Goal: Task Accomplishment & Management: Use online tool/utility

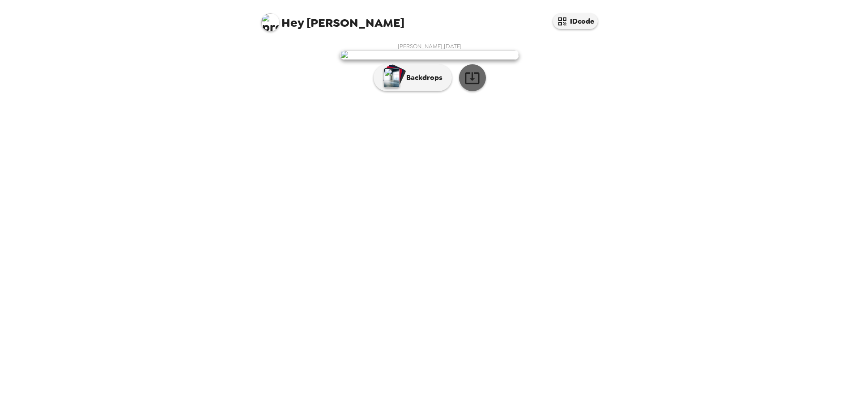
click at [475, 86] on icon "button" at bounding box center [472, 78] width 16 height 16
click at [442, 83] on p "Backdrops" at bounding box center [422, 77] width 41 height 11
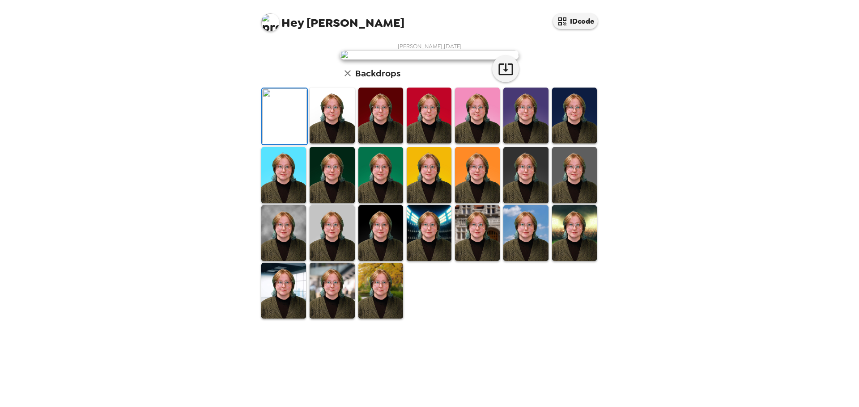
click at [371, 144] on img at bounding box center [380, 116] width 45 height 56
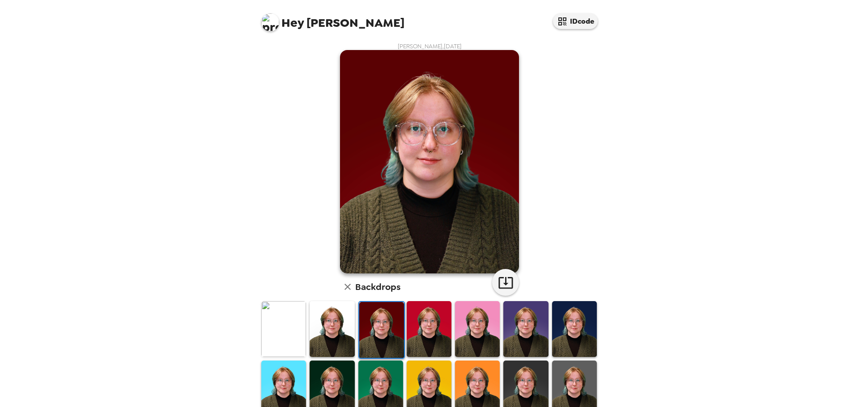
click at [348, 339] on img at bounding box center [331, 329] width 45 height 56
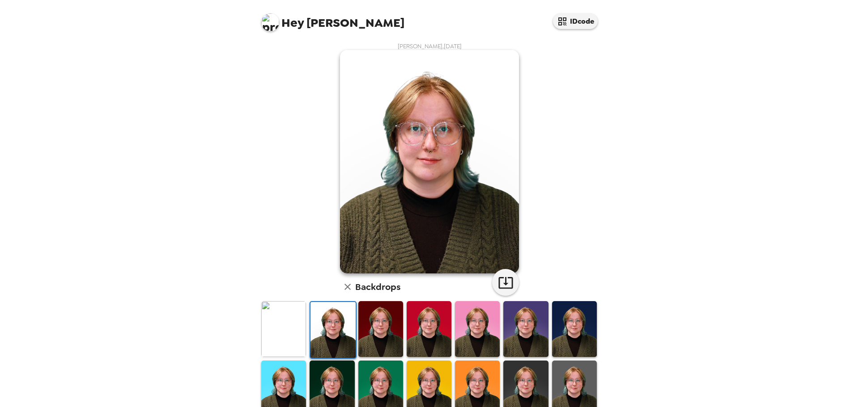
click at [423, 326] on img at bounding box center [429, 329] width 45 height 56
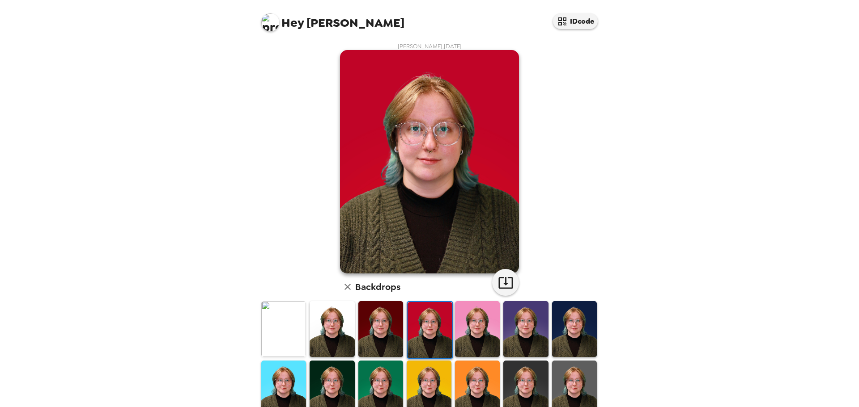
click at [294, 333] on img at bounding box center [283, 329] width 45 height 56
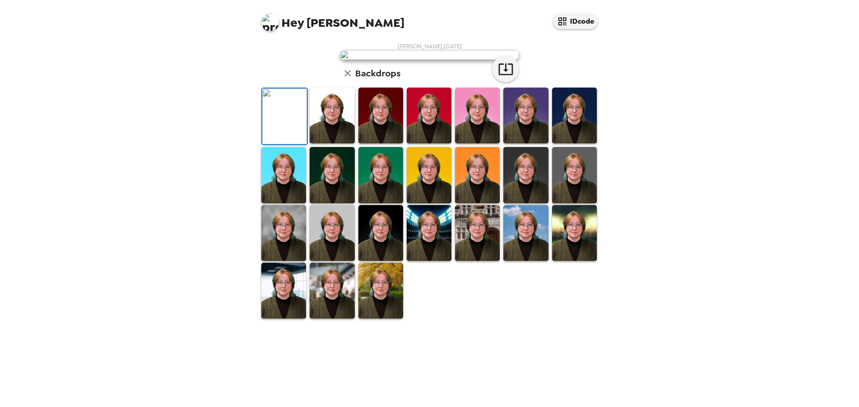
scroll to position [134, 0]
click at [535, 261] on img at bounding box center [525, 233] width 45 height 56
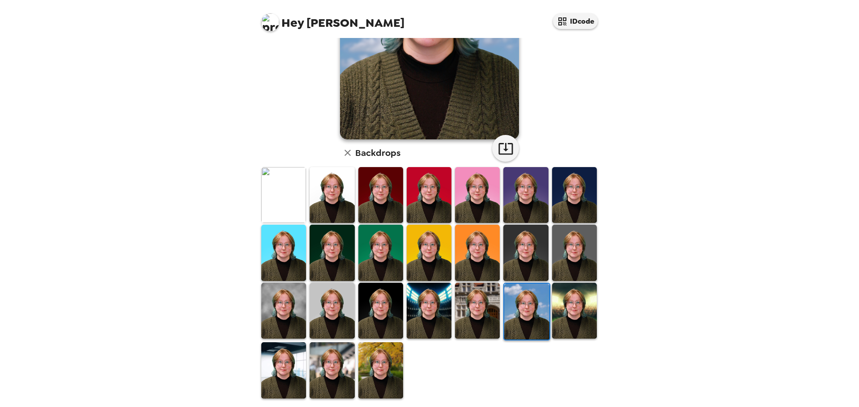
click at [377, 364] on img at bounding box center [380, 371] width 45 height 56
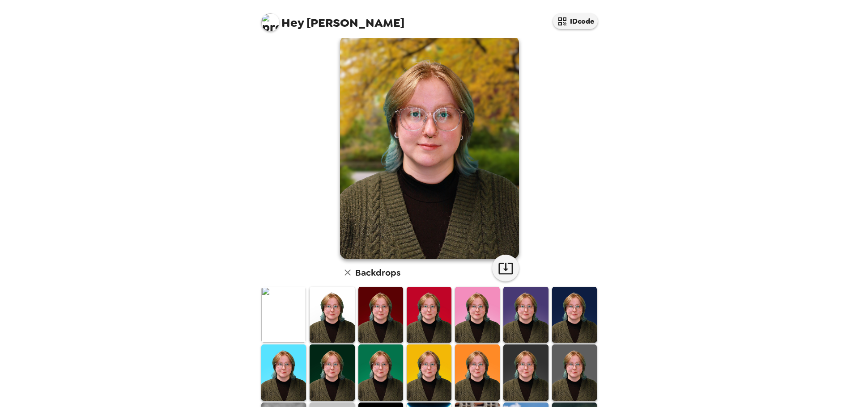
scroll to position [0, 0]
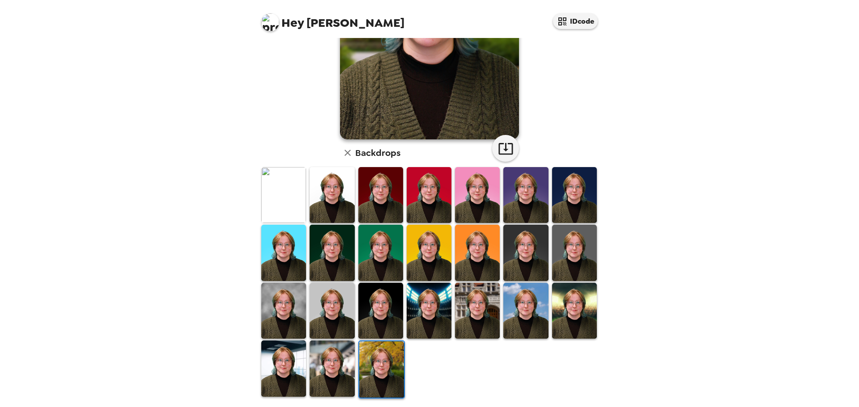
click at [346, 364] on img at bounding box center [331, 369] width 45 height 56
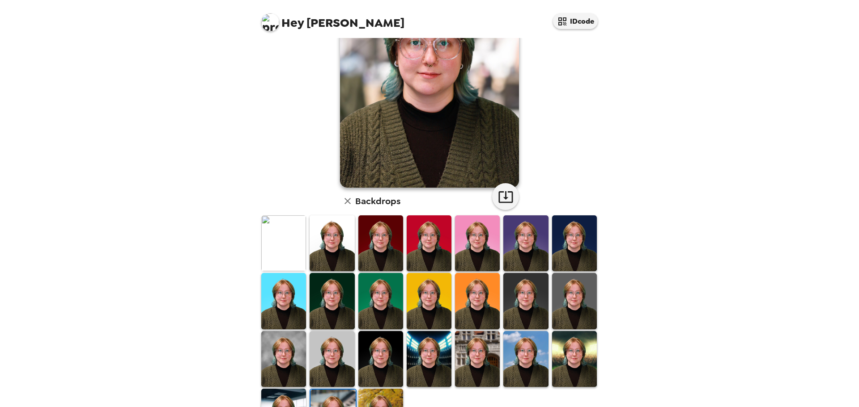
scroll to position [89, 0]
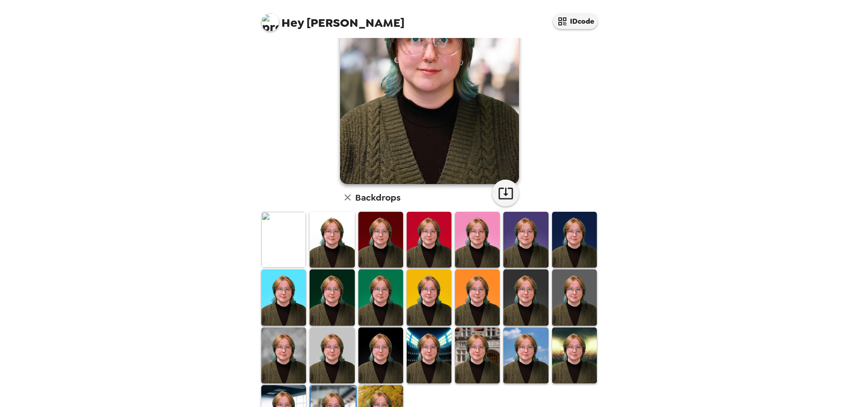
click at [473, 240] on img at bounding box center [477, 240] width 45 height 56
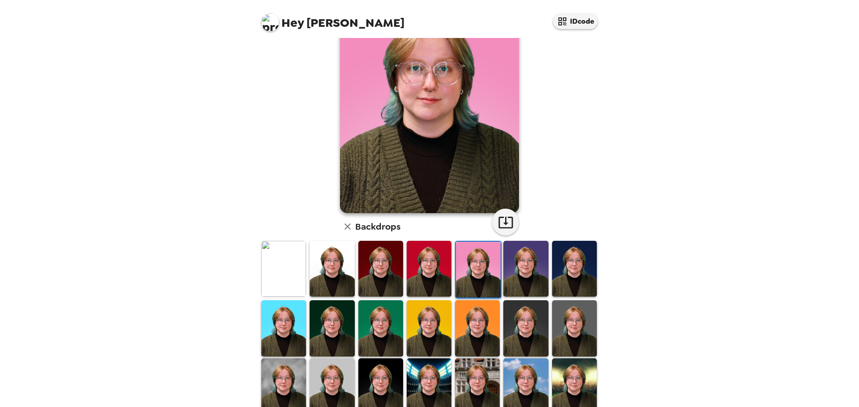
scroll to position [0, 0]
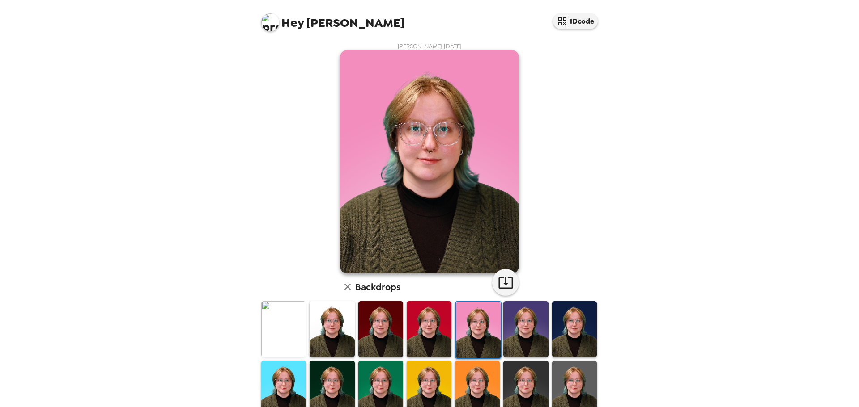
click at [286, 347] on img at bounding box center [283, 329] width 45 height 56
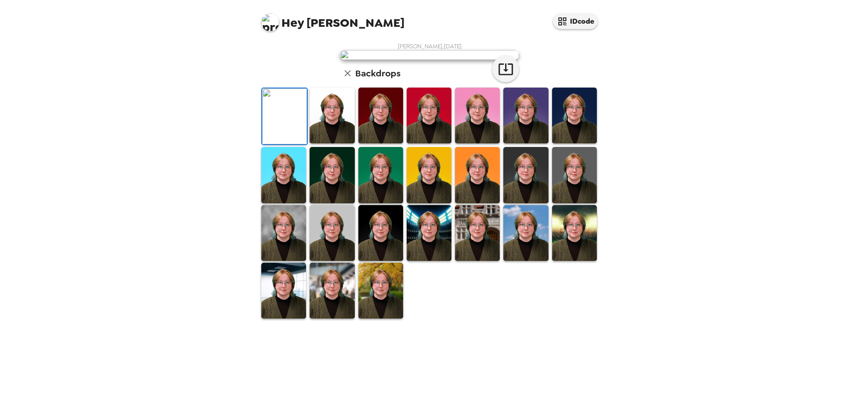
scroll to position [134, 0]
drag, startPoint x: 460, startPoint y: 324, endPoint x: 465, endPoint y: 323, distance: 5.1
click at [460, 261] on img at bounding box center [477, 233] width 45 height 56
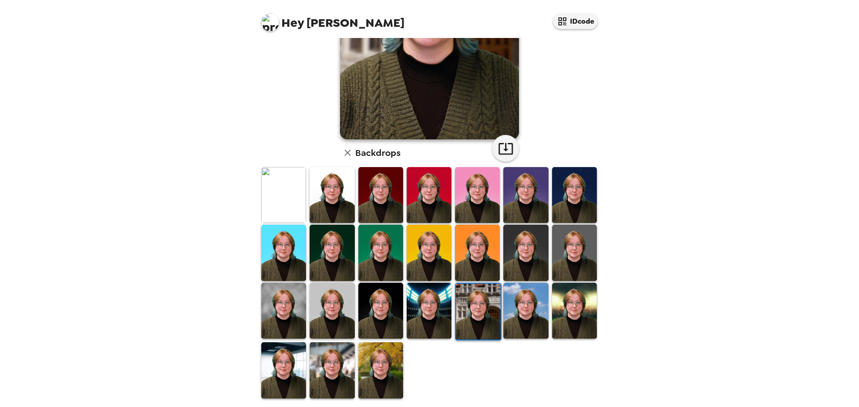
click at [320, 309] on img at bounding box center [331, 311] width 45 height 56
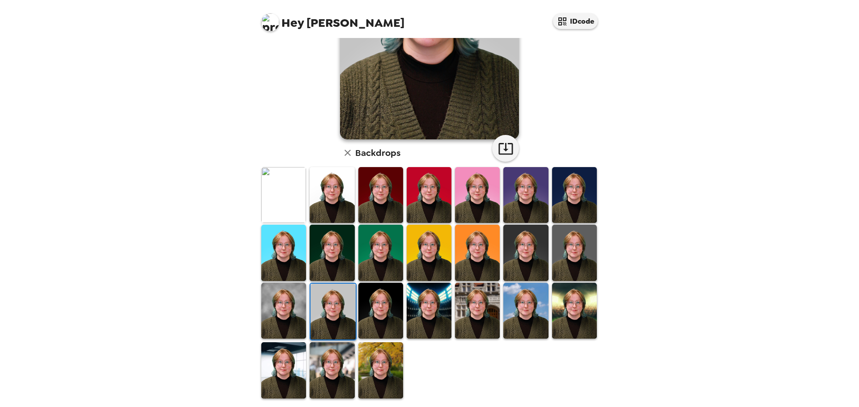
scroll to position [0, 0]
click at [279, 315] on img at bounding box center [283, 311] width 45 height 56
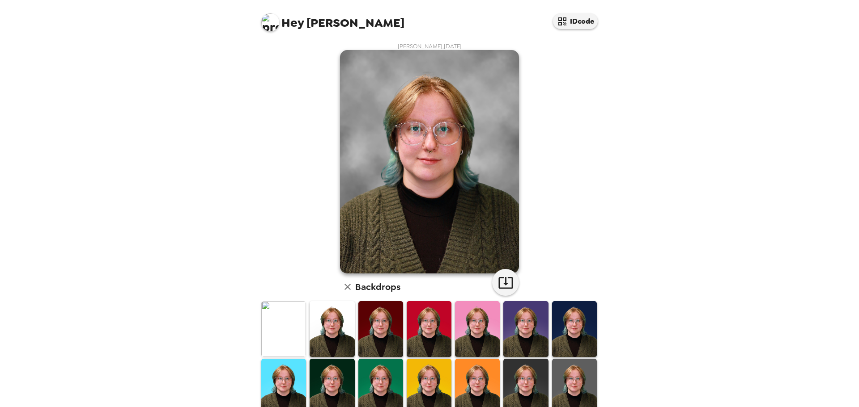
scroll to position [45, 0]
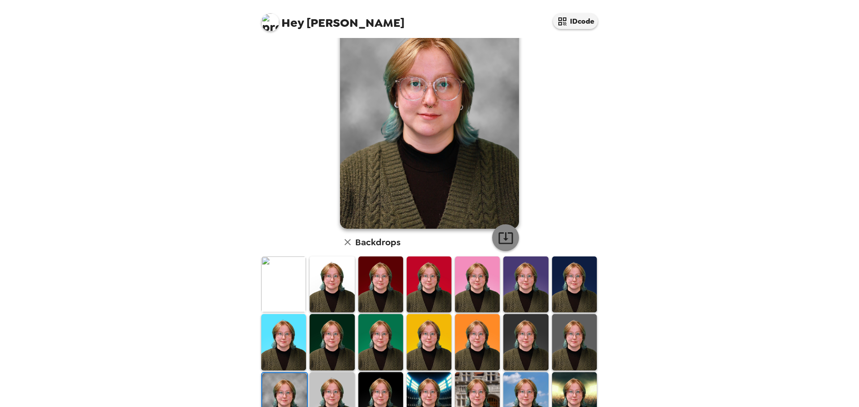
click at [502, 235] on icon "button" at bounding box center [505, 239] width 14 height 12
